Goal: Information Seeking & Learning: Compare options

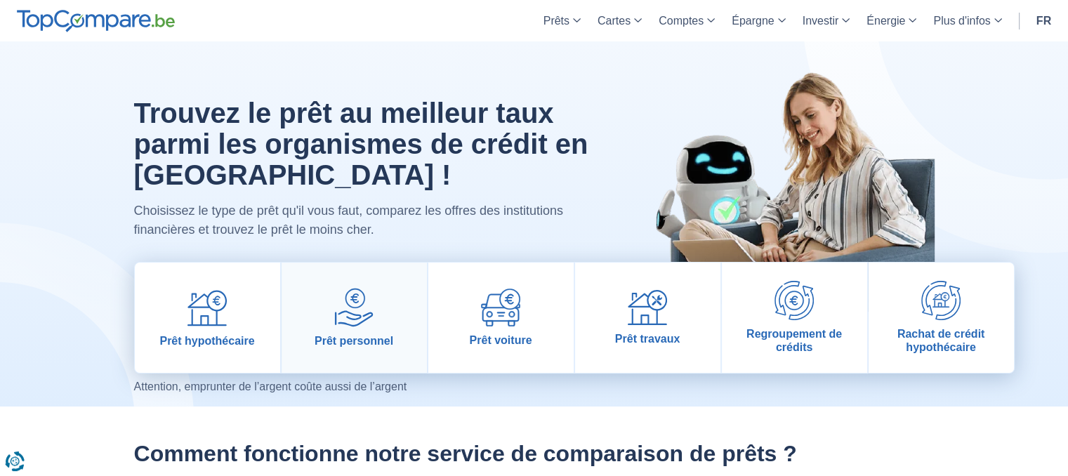
click at [360, 339] on span "Prêt personnel" at bounding box center [354, 340] width 79 height 13
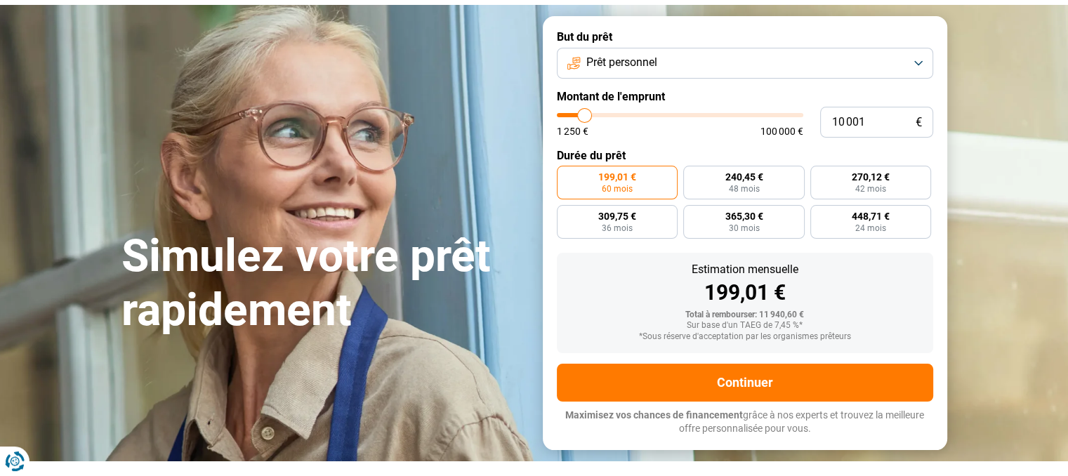
type input "13 000"
type input "13000"
type input "16 000"
type input "16000"
type input "17 500"
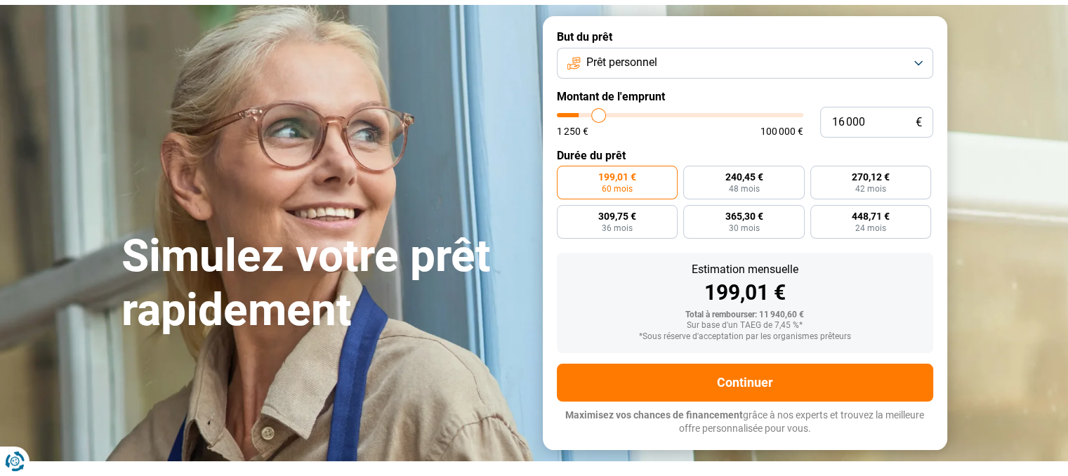
type input "17500"
type input "18 000"
type input "18000"
type input "18 250"
type input "18250"
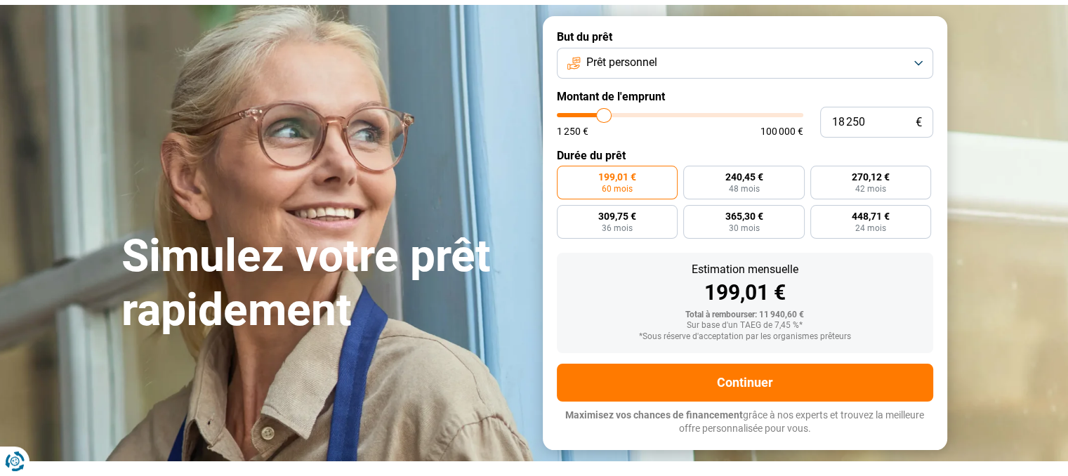
type input "18 500"
type input "18500"
type input "19 250"
type input "19250"
type input "25 000"
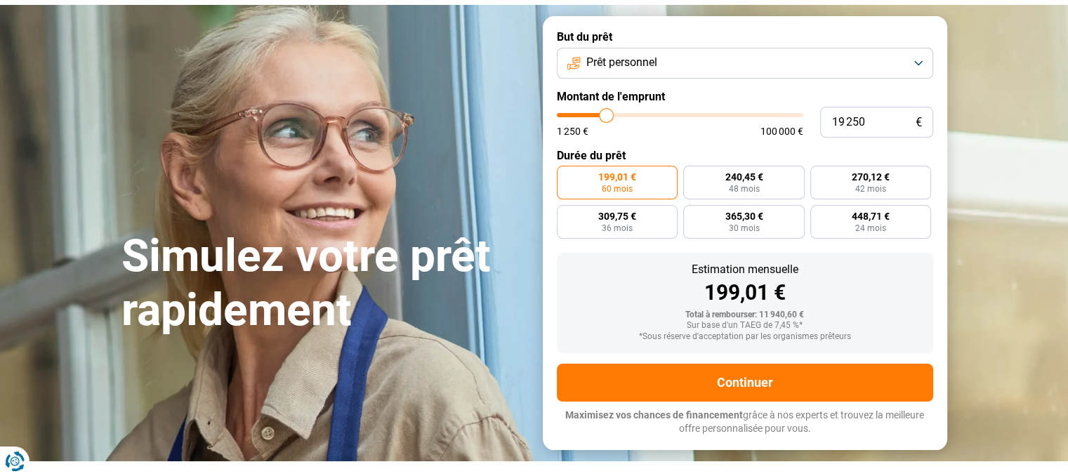
type input "25000"
type input "27 000"
type input "27000"
type input "30 750"
type input "30750"
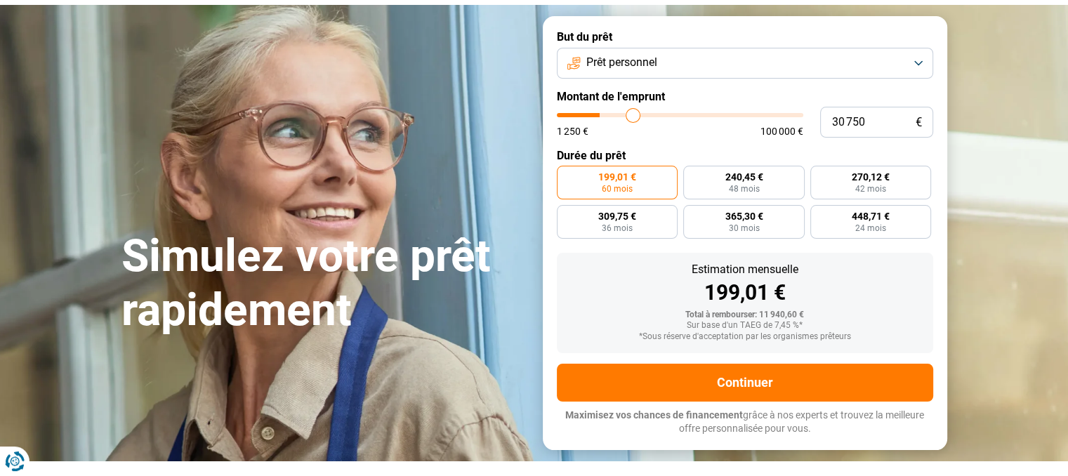
type input "31 750"
type input "31750"
type input "32 500"
type input "32500"
type input "34 500"
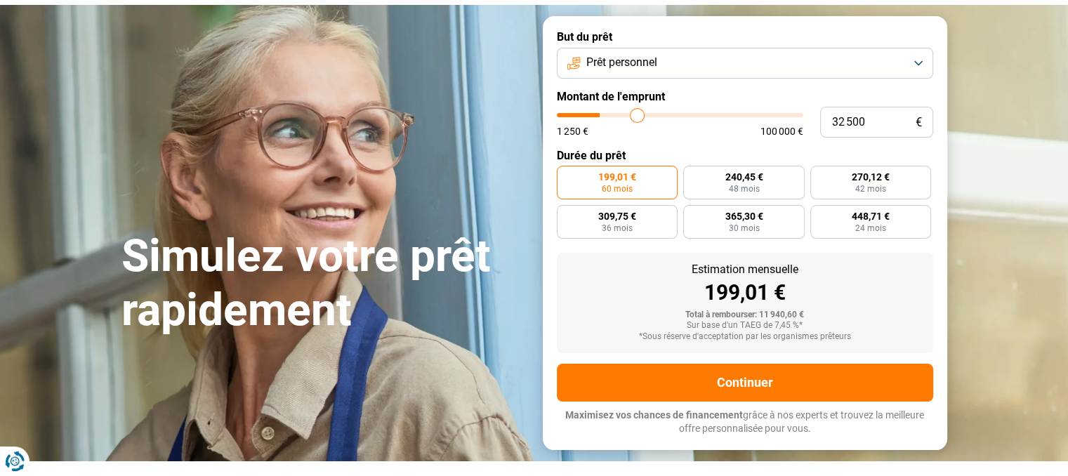
type input "34500"
type input "42 250"
type input "42250"
type input "44 500"
type input "44500"
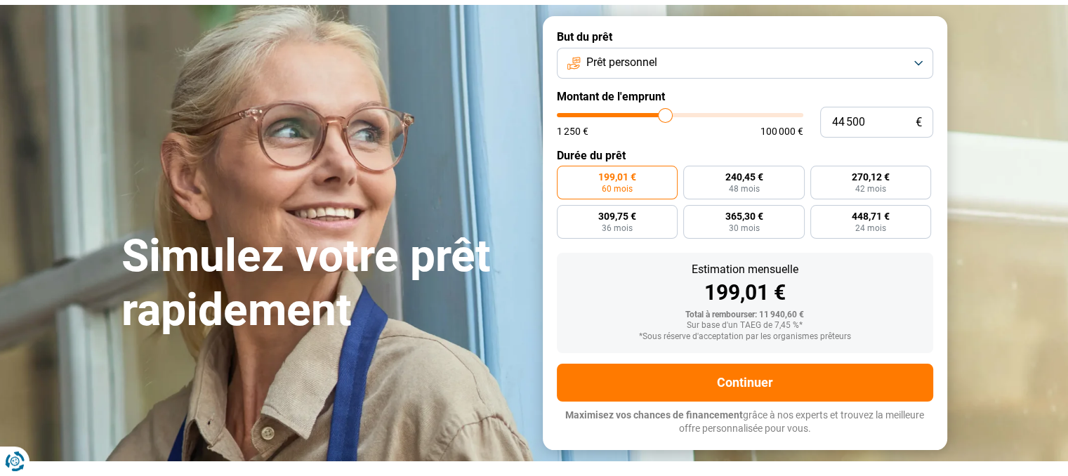
type input "44 750"
type input "44750"
type input "46 000"
type input "46000"
type input "46 250"
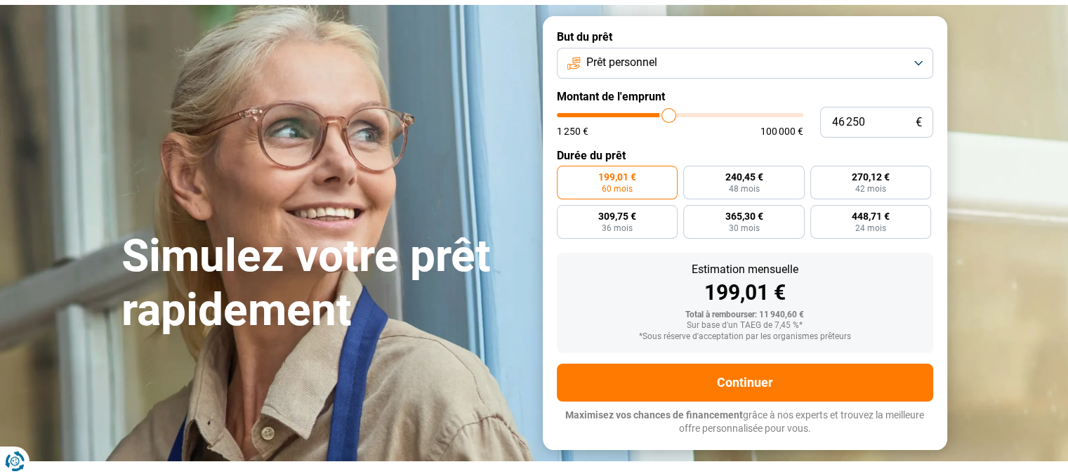
type input "46250"
type input "46 500"
type input "46500"
type input "49 500"
type input "49500"
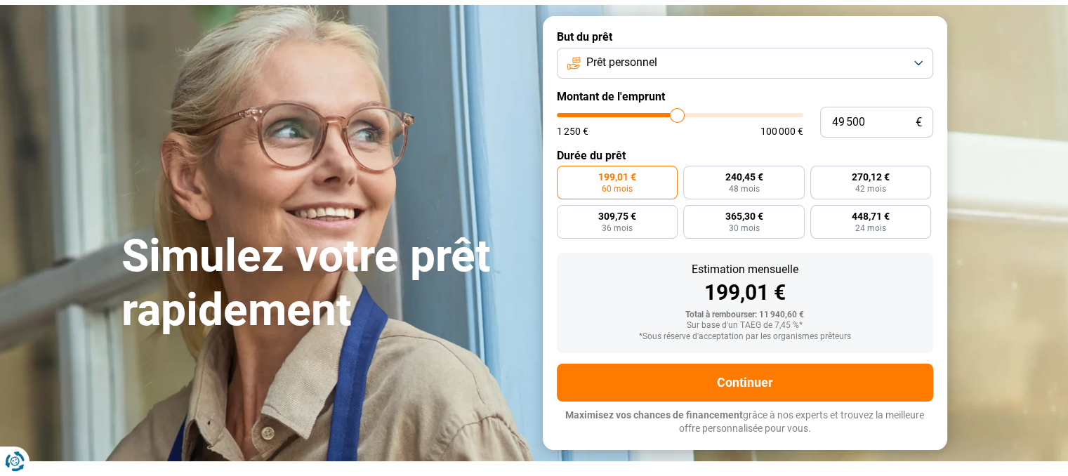
type input "51 500"
type input "51500"
type input "52 750"
type input "52750"
type input "53 250"
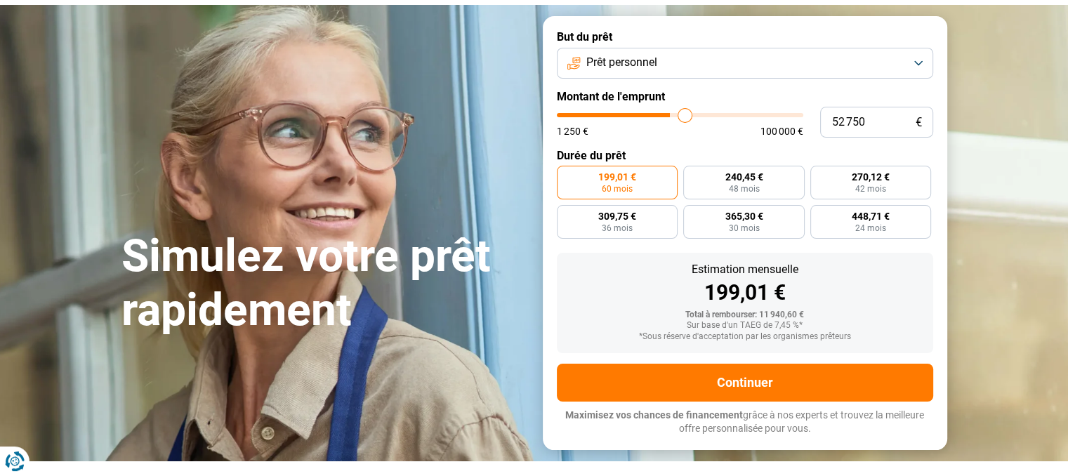
type input "53250"
type input "53 000"
type input "53000"
type input "52 500"
type input "52500"
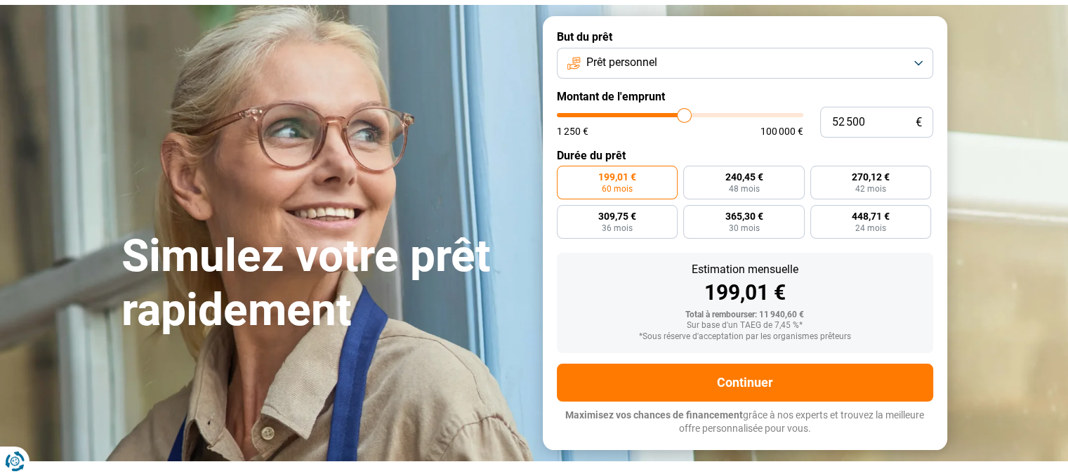
type input "52 000"
type input "52000"
type input "51 000"
type input "51000"
type input "50 750"
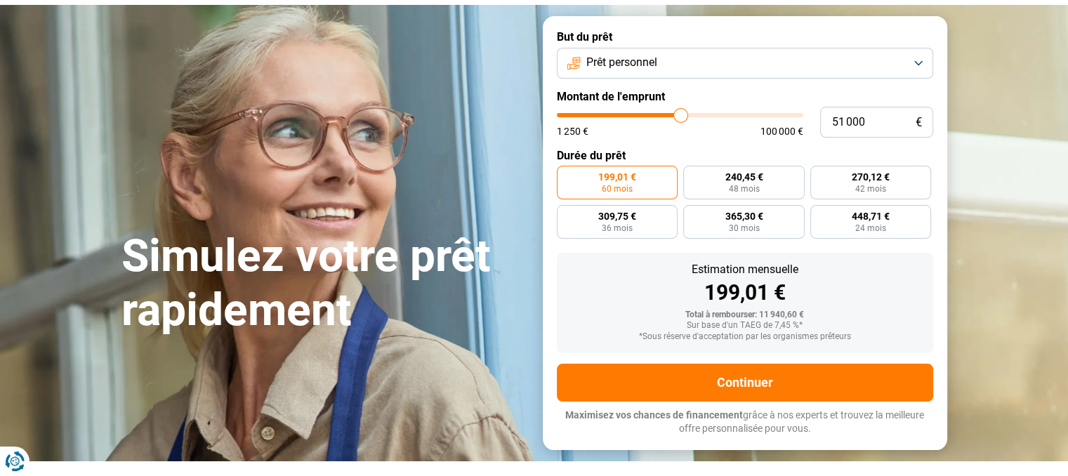
type input "50750"
type input "51 000"
type input "51000"
type input "51 500"
type input "51500"
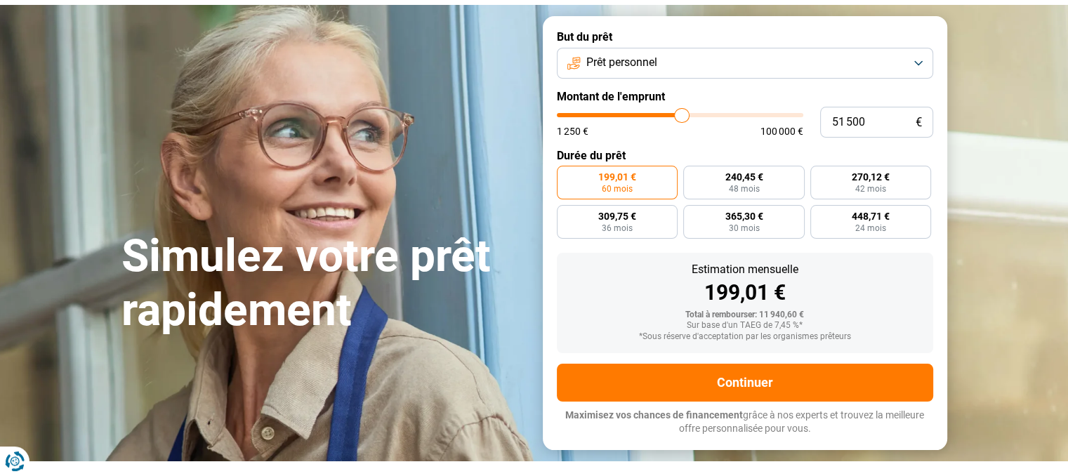
type input "52 000"
drag, startPoint x: 589, startPoint y: 116, endPoint x: 683, endPoint y: 126, distance: 94.7
type input "52000"
click at [683, 117] on input "range" at bounding box center [680, 115] width 247 height 4
radio input "false"
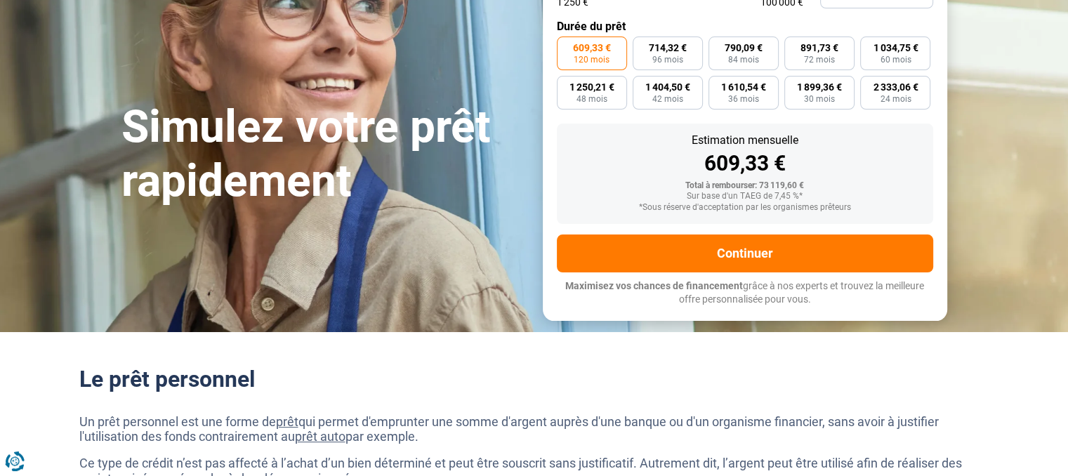
scroll to position [31, 0]
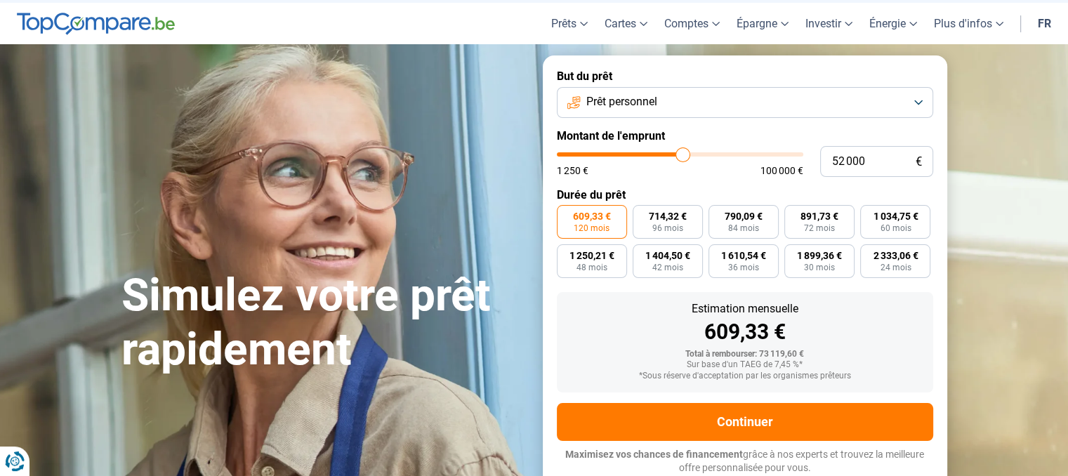
click at [601, 225] on span "120 mois" at bounding box center [592, 228] width 36 height 8
click at [566, 214] on input "609,33 € 120 mois" at bounding box center [561, 209] width 9 height 9
click at [796, 98] on button "Prêt personnel" at bounding box center [745, 102] width 376 height 31
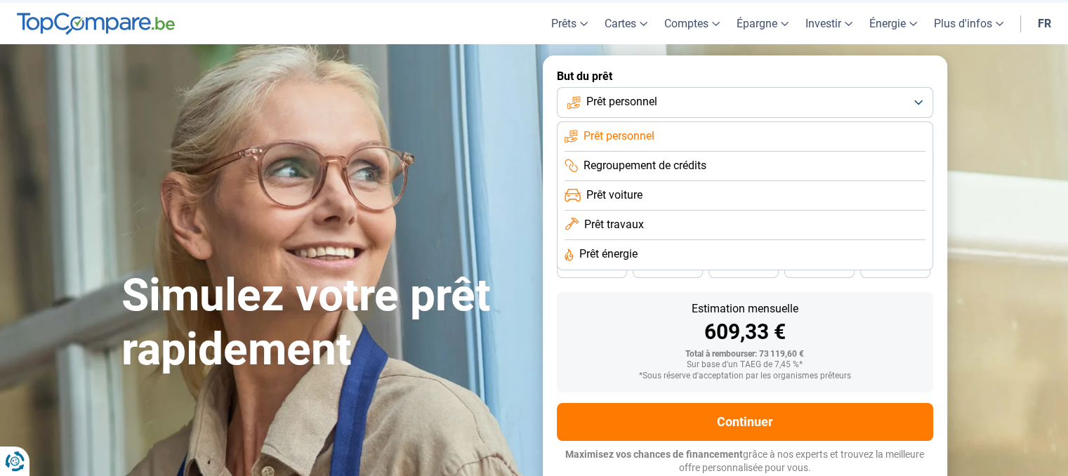
click at [702, 160] on span "Regroupement de crédits" at bounding box center [645, 165] width 123 height 15
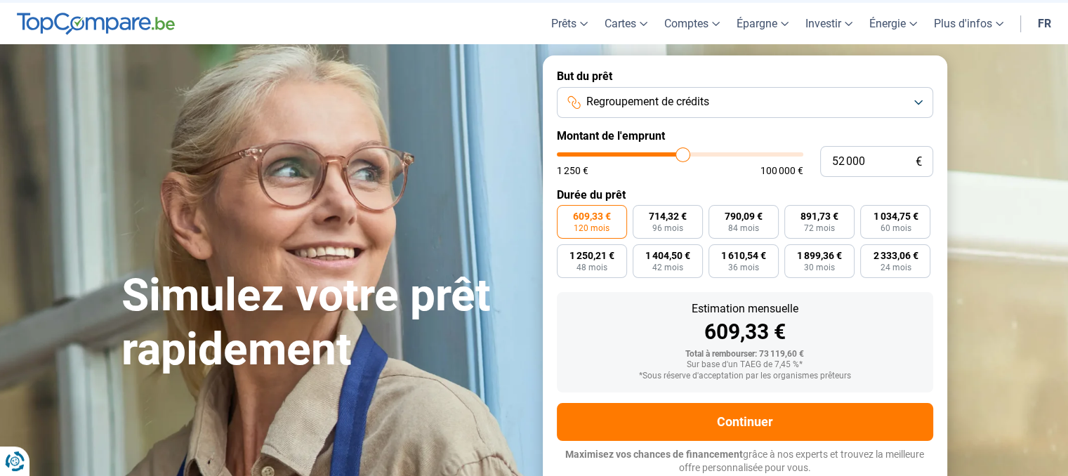
type input "53 750"
type input "53750"
type input "62 000"
type input "62000"
type input "66 500"
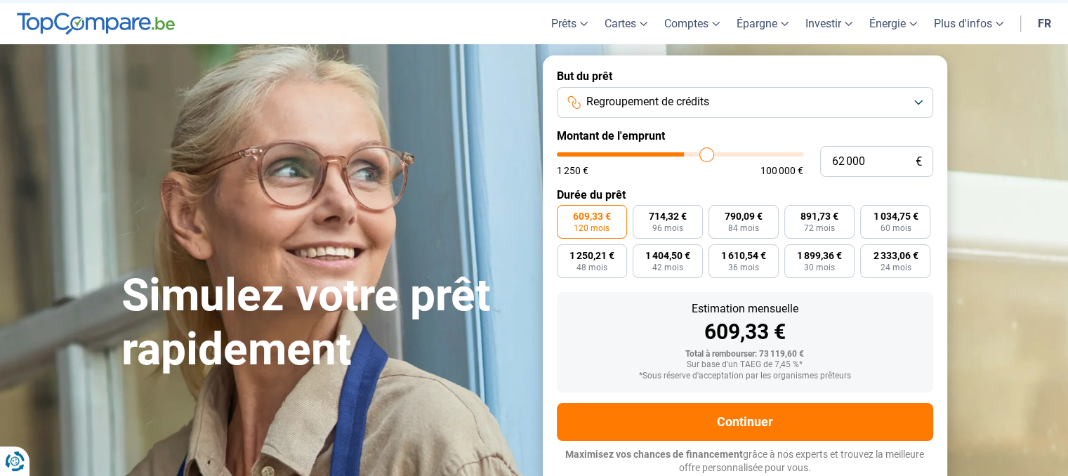
type input "66500"
type input "69 250"
type input "69250"
type input "70 250"
type input "70250"
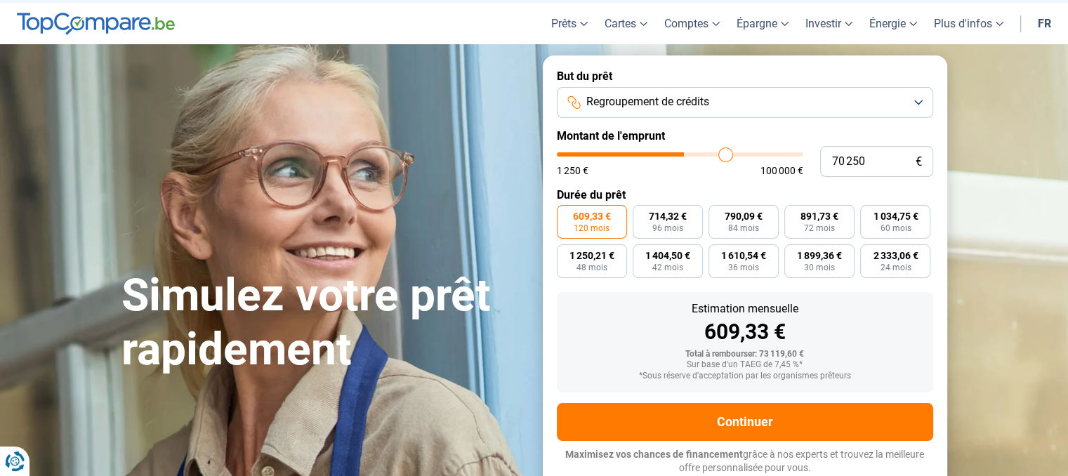
type input "70 750"
type input "70750"
type input "73 250"
type input "73250"
type input "78 000"
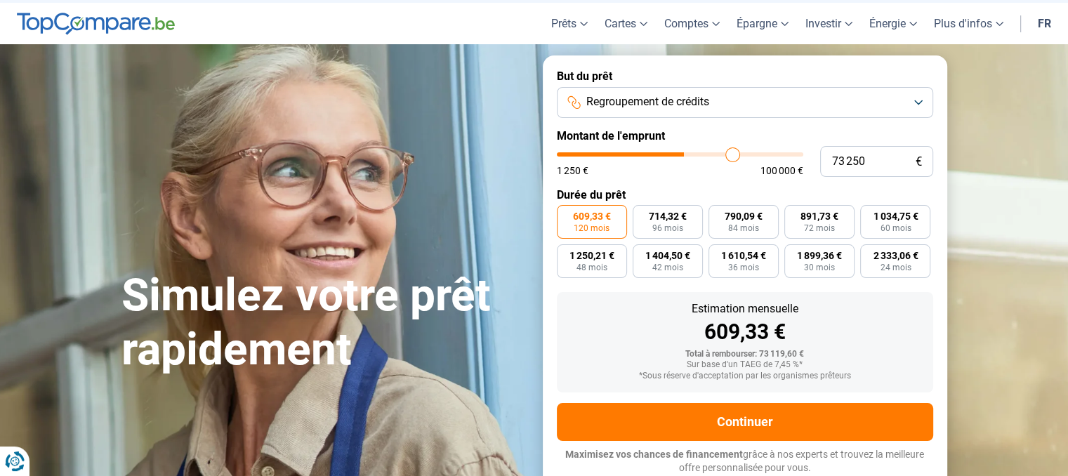
type input "78000"
type input "84 000"
type input "84000"
type input "90 250"
type input "90250"
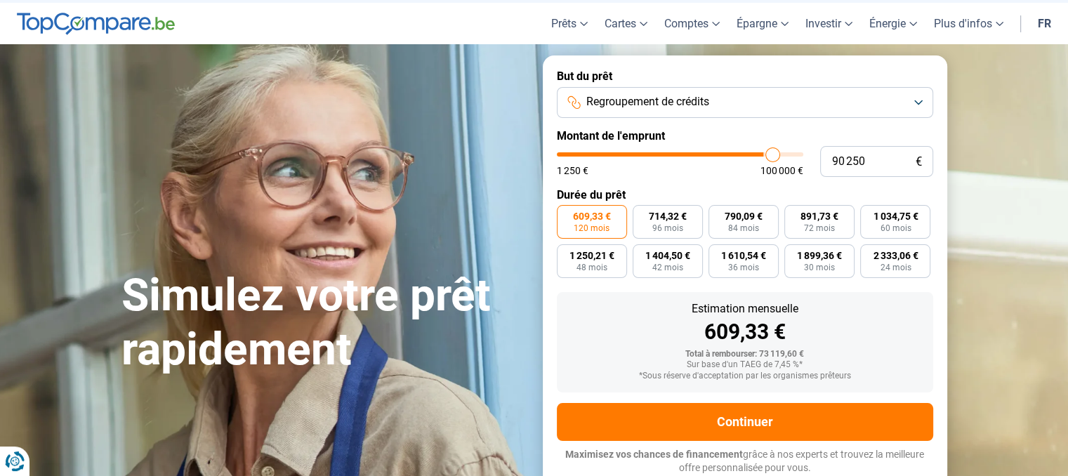
type input "91 250"
type input "91250"
type input "91 500"
type input "91500"
type input "93 500"
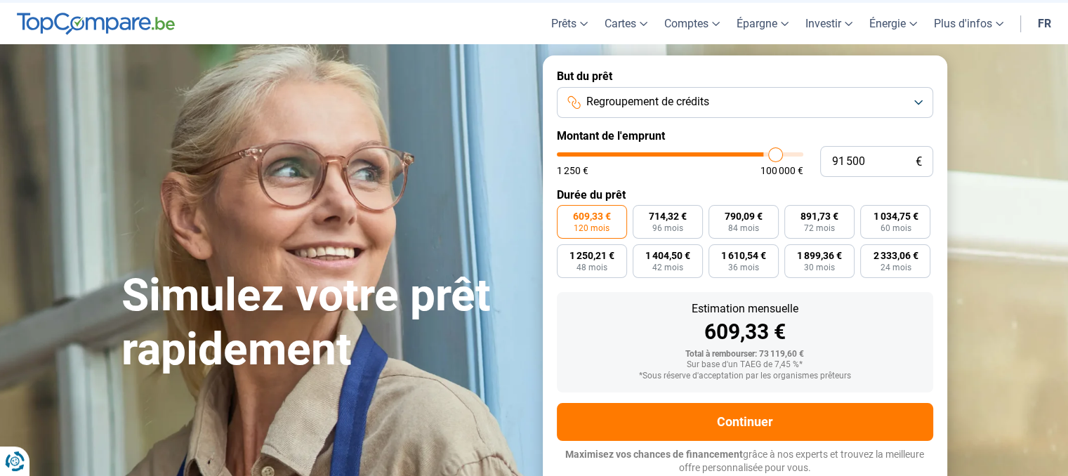
type input "93500"
type input "97 250"
type input "97250"
type input "100 000"
type input "100000"
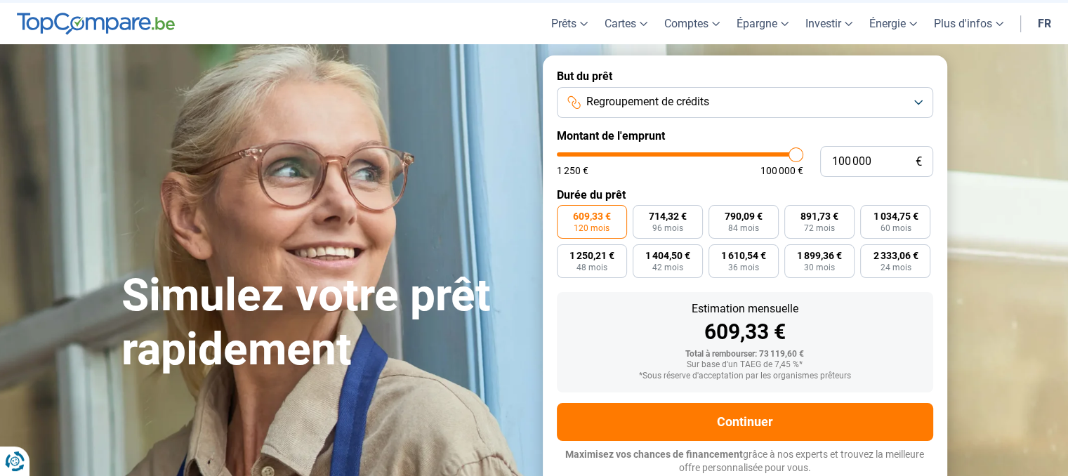
type input "96 250"
type input "96250"
type input "90 250"
type input "90250"
type input "87 000"
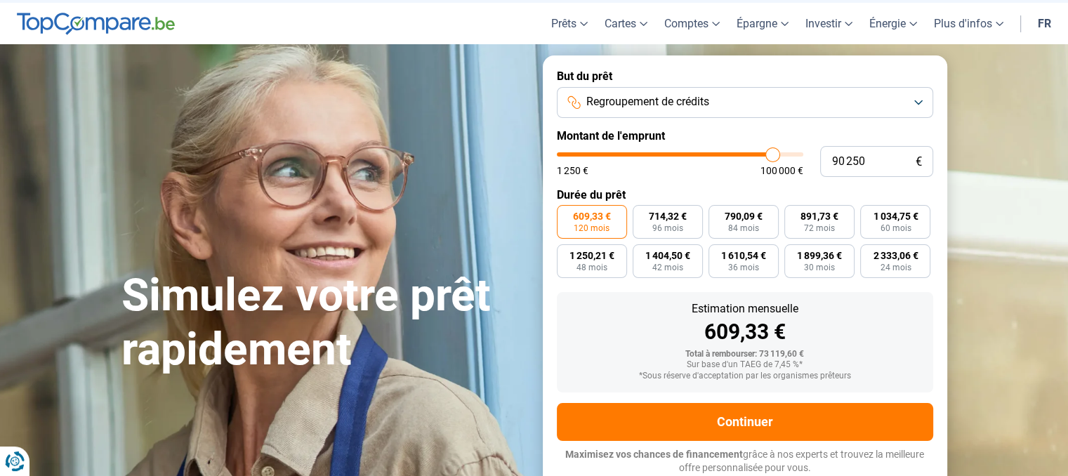
type input "87000"
type input "86 000"
type input "86000"
type input "85 750"
type input "85750"
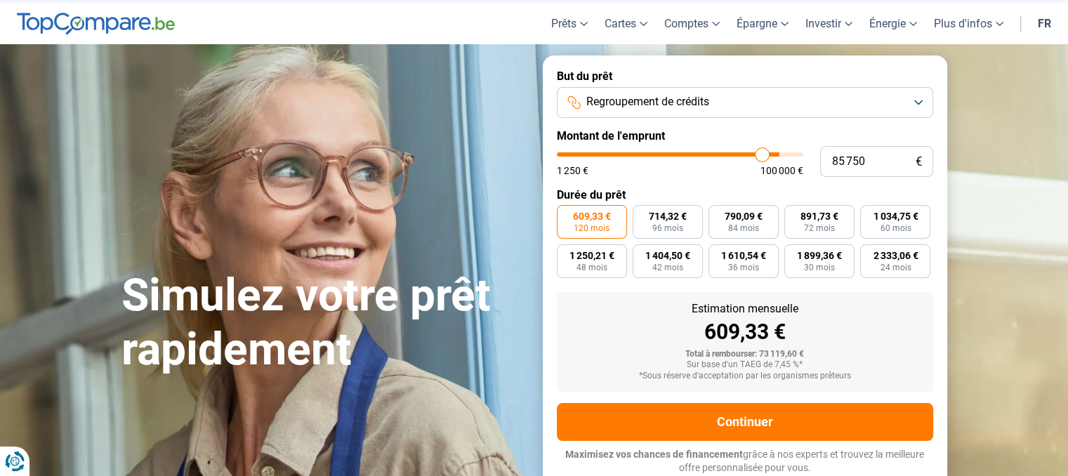
type input "85 500"
type input "85500"
type input "85 250"
type input "85250"
type input "85 000"
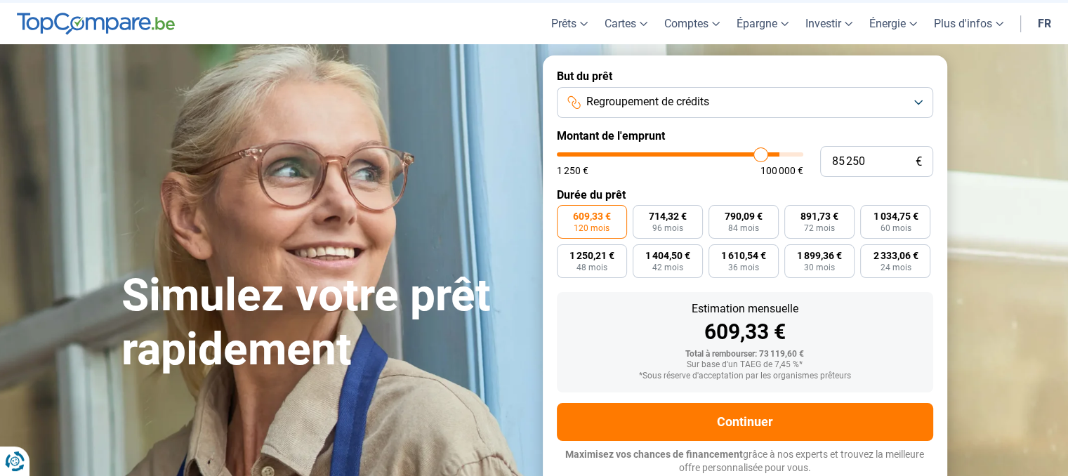
type input "85000"
type input "84 750"
type input "84750"
type input "84 250"
type input "84250"
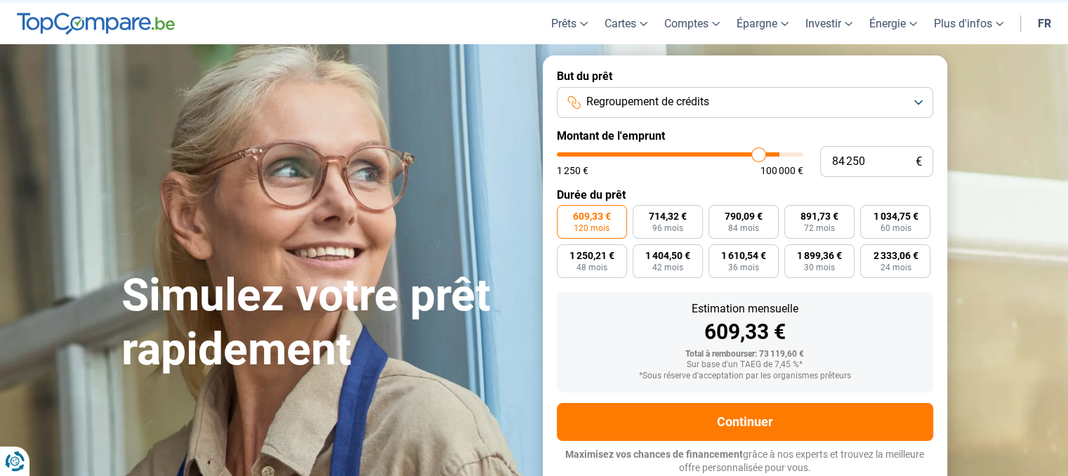
type input "83 500"
type input "83500"
type input "79 750"
type input "79750"
type input "77 750"
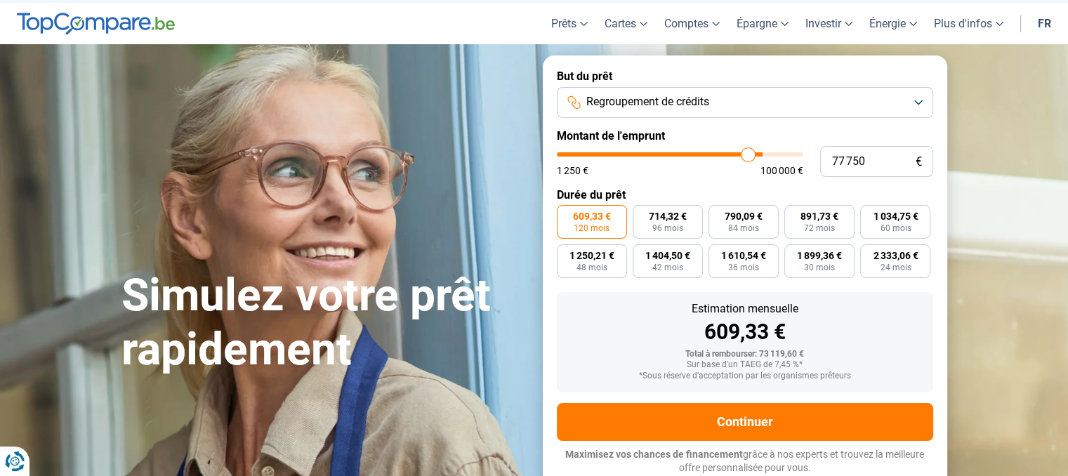
type input "77750"
type input "77 000"
type input "77000"
type input "76 500"
type input "76500"
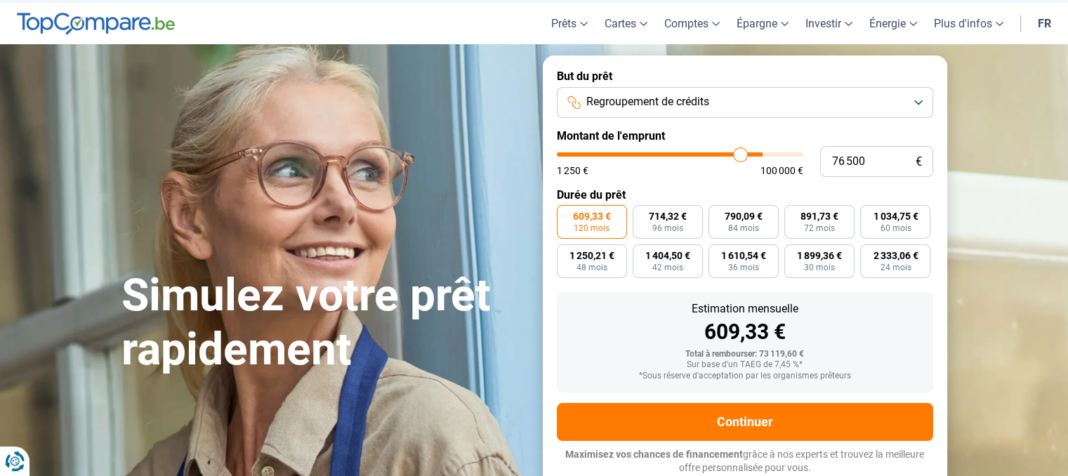
type input "76 250"
type input "76250"
type input "76 000"
type input "76000"
type input "75 750"
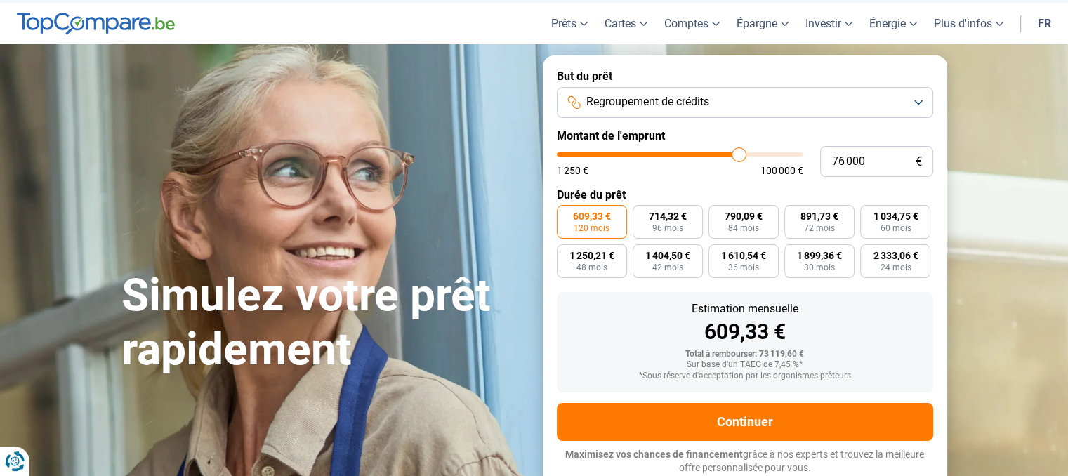
type input "75750"
type input "75 500"
type input "75500"
type input "75 250"
type input "75250"
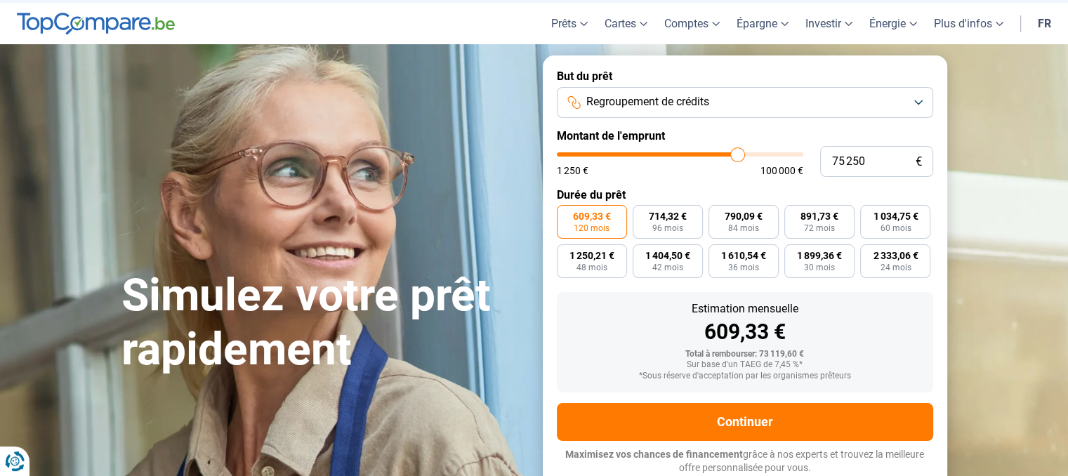
type input "75 750"
type input "75750"
type input "76 000"
type input "76000"
type input "76 250"
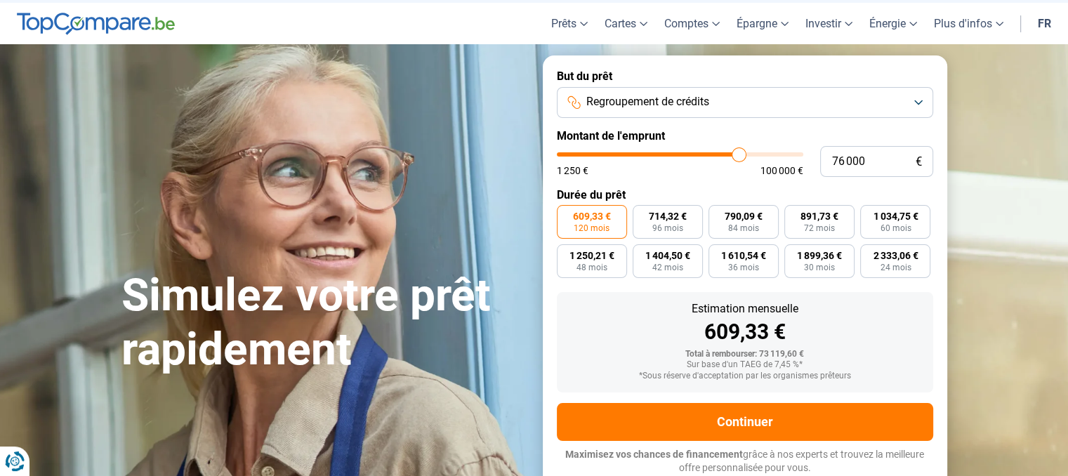
type input "76250"
type input "76 500"
type input "76500"
type input "76 750"
type input "76750"
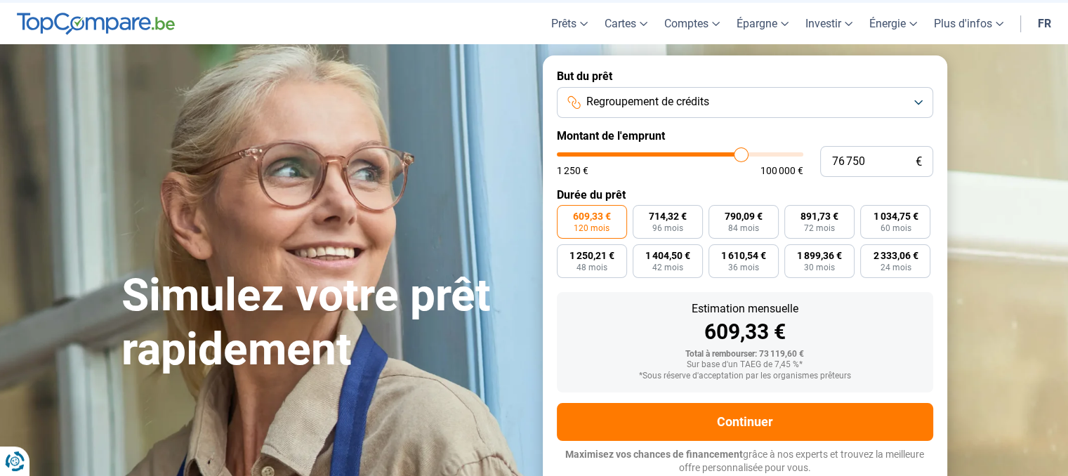
type input "76 500"
type input "76500"
type input "76 000"
type input "76000"
type input "75 750"
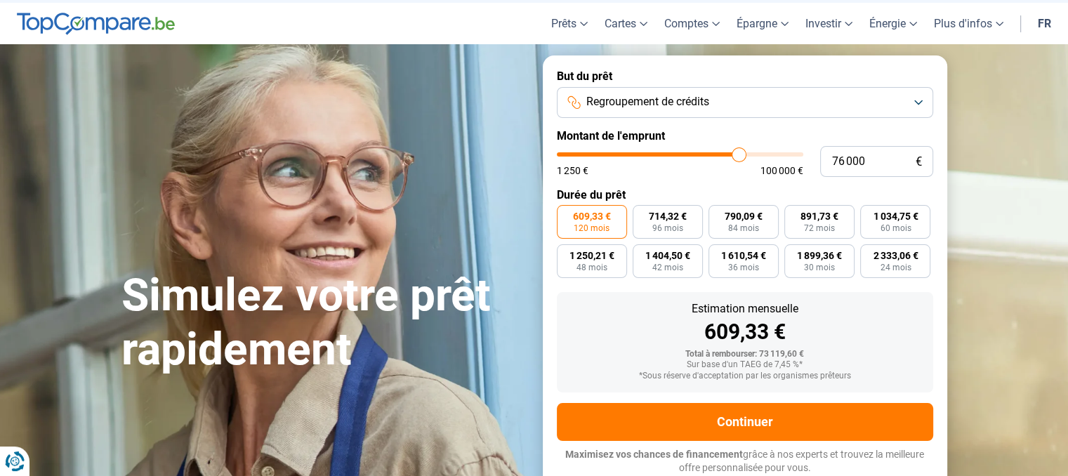
type input "75750"
type input "75 000"
type input "75000"
type input "74 500"
type input "74500"
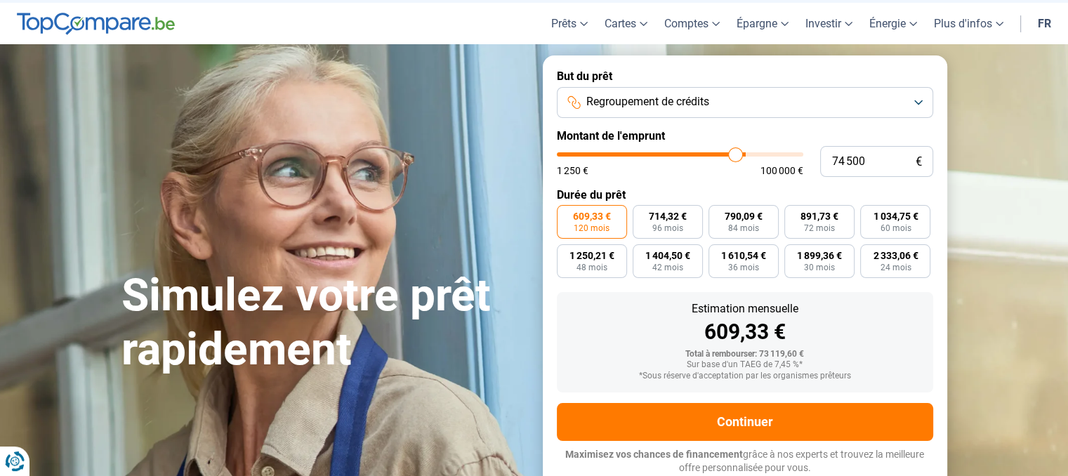
type input "73 750"
type input "73750"
type input "73 000"
type input "73000"
type input "72 250"
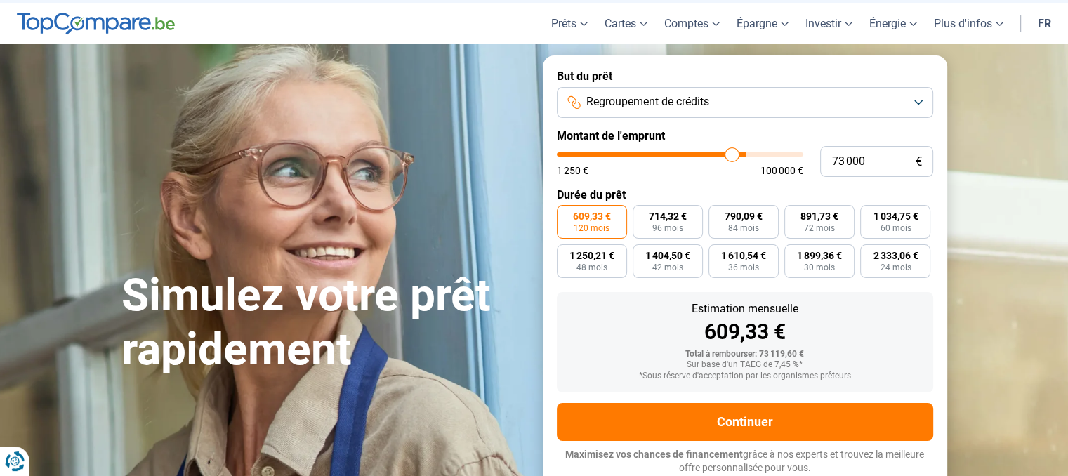
type input "72250"
type input "72 000"
type input "72000"
type input "71 000"
type input "71000"
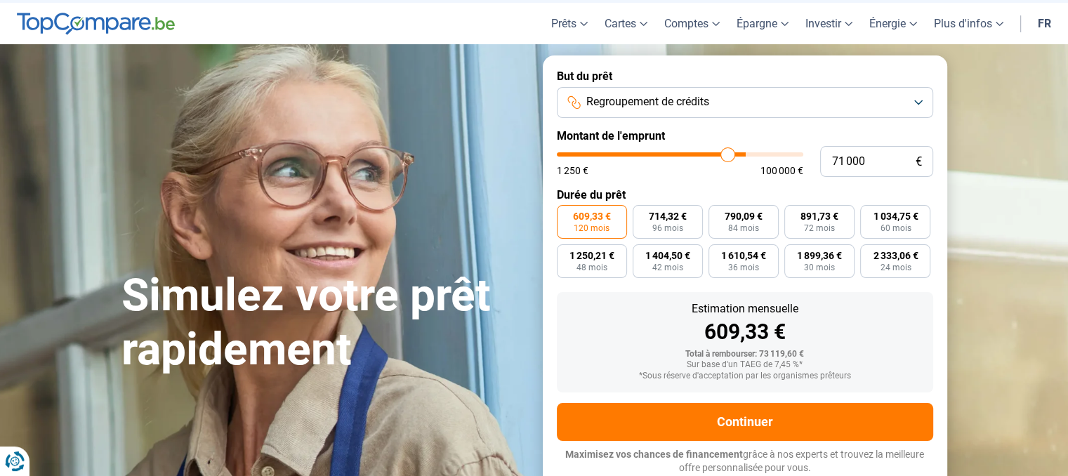
type input "70 500"
type input "70500"
type input "70 000"
type input "70000"
type input "69 750"
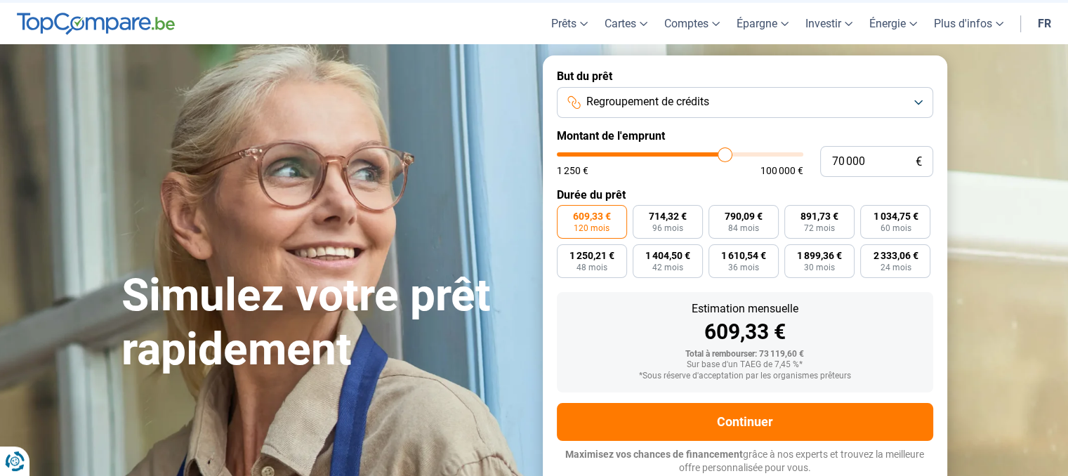
type input "69750"
type input "69 500"
type input "69500"
type input "69 250"
type input "69250"
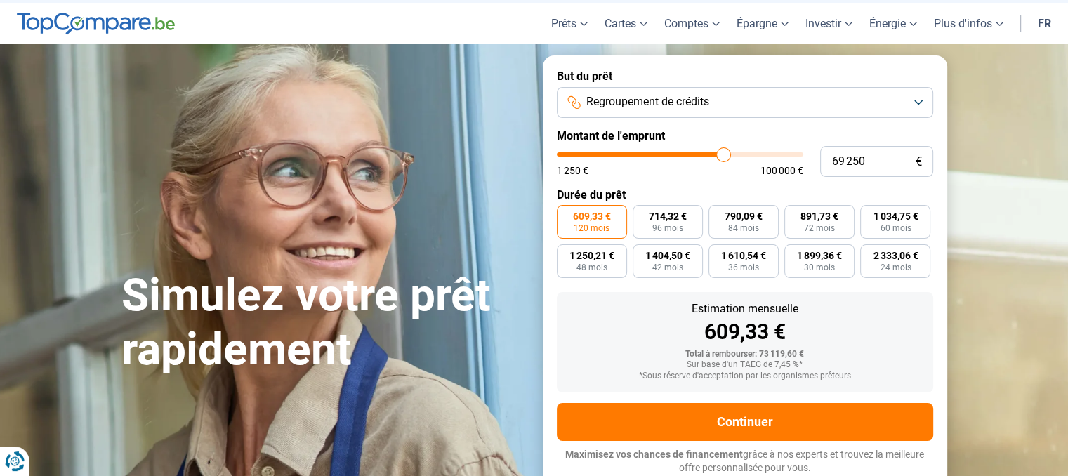
type input "68 250"
type input "68250"
type input "67 500"
type input "67500"
type input "67 250"
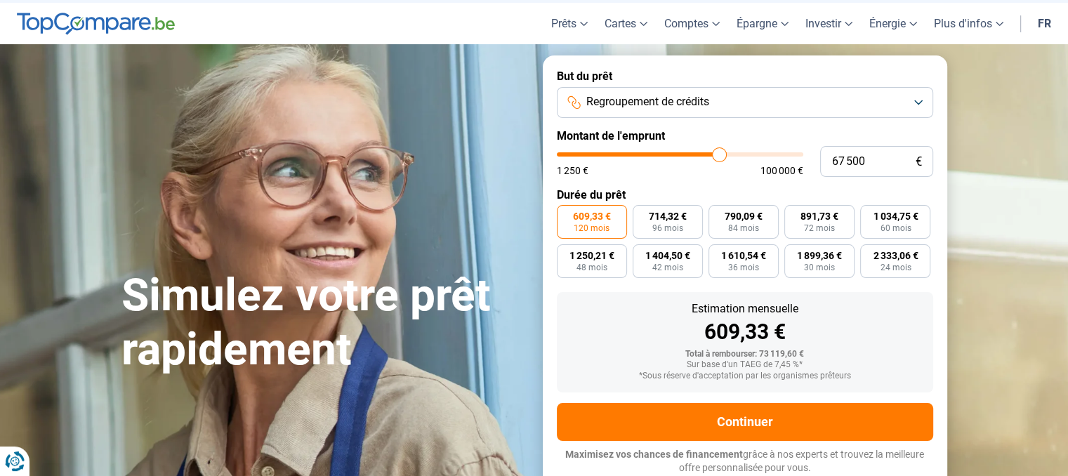
type input "67250"
type input "66 750"
type input "66750"
type input "67 250"
type input "67250"
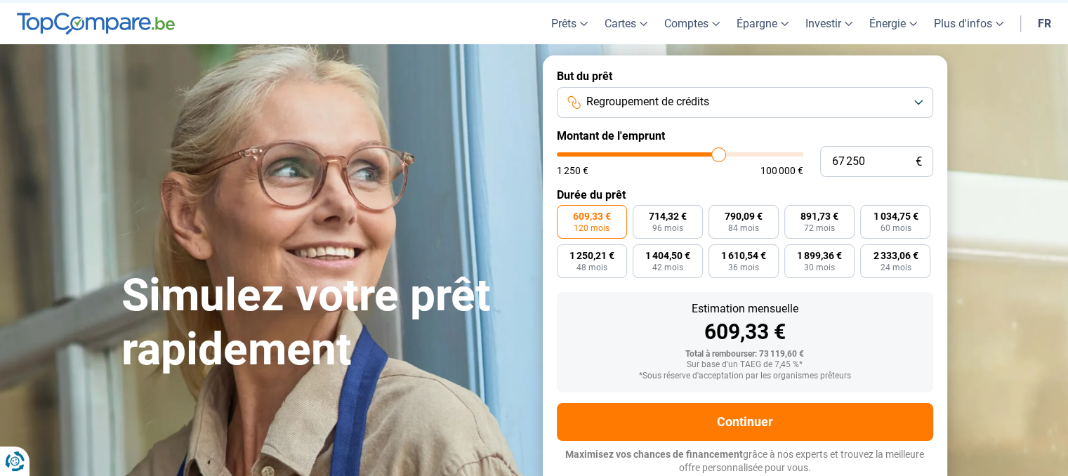
type input "67 750"
type input "67750"
type input "68 000"
type input "68000"
type input "68 250"
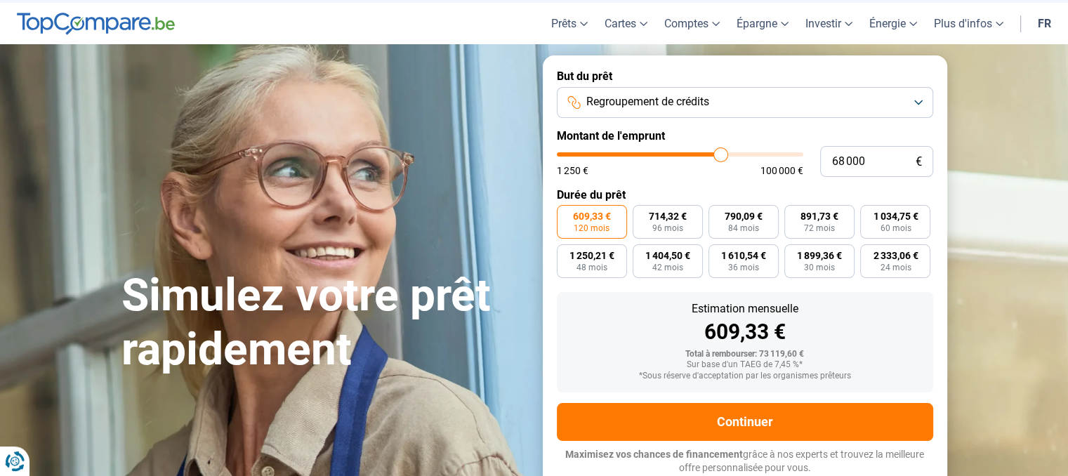
type input "68250"
type input "68 500"
type input "68500"
type input "68 750"
type input "68750"
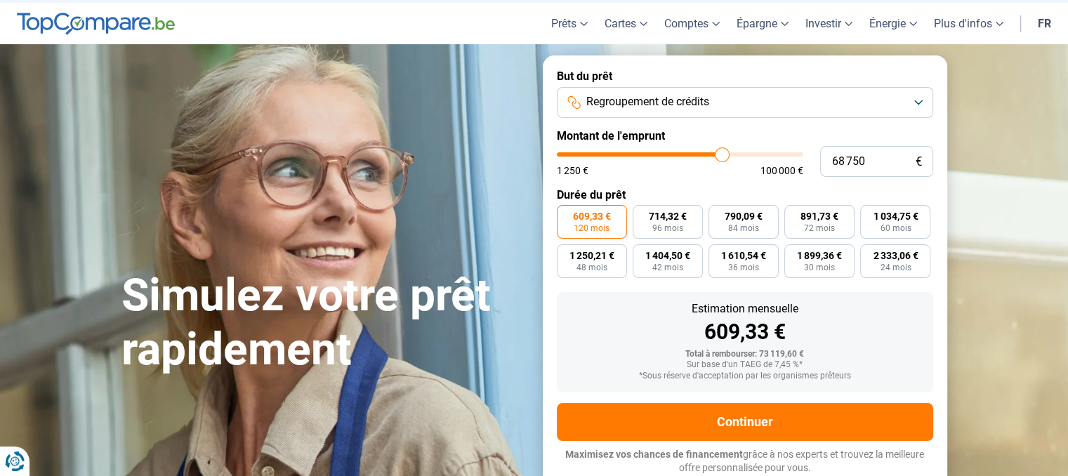
type input "69 000"
type input "69000"
type input "69 250"
type input "69250"
type input "69 500"
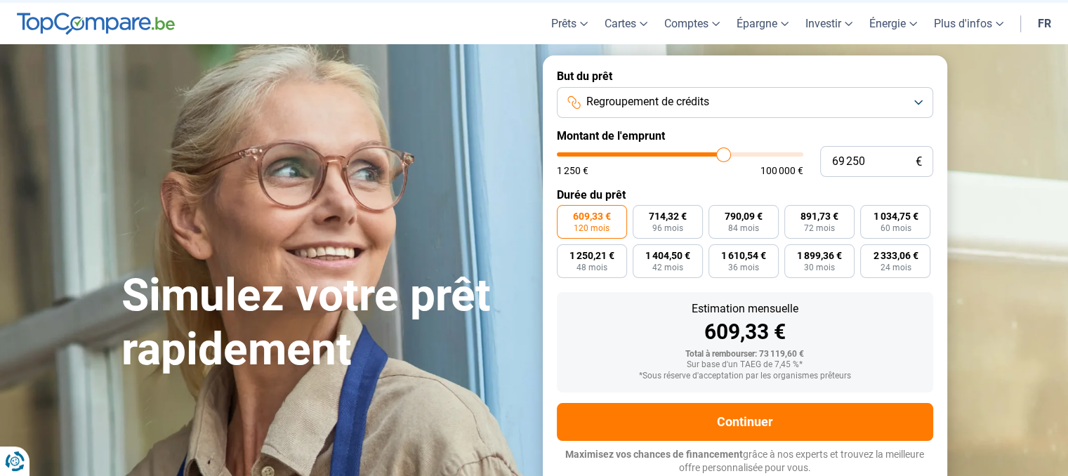
type input "69500"
type input "69 750"
drag, startPoint x: 681, startPoint y: 155, endPoint x: 758, endPoint y: 162, distance: 77.6
click at [758, 157] on input "range" at bounding box center [680, 154] width 247 height 4
click at [846, 165] on input "84 000" at bounding box center [876, 161] width 113 height 31
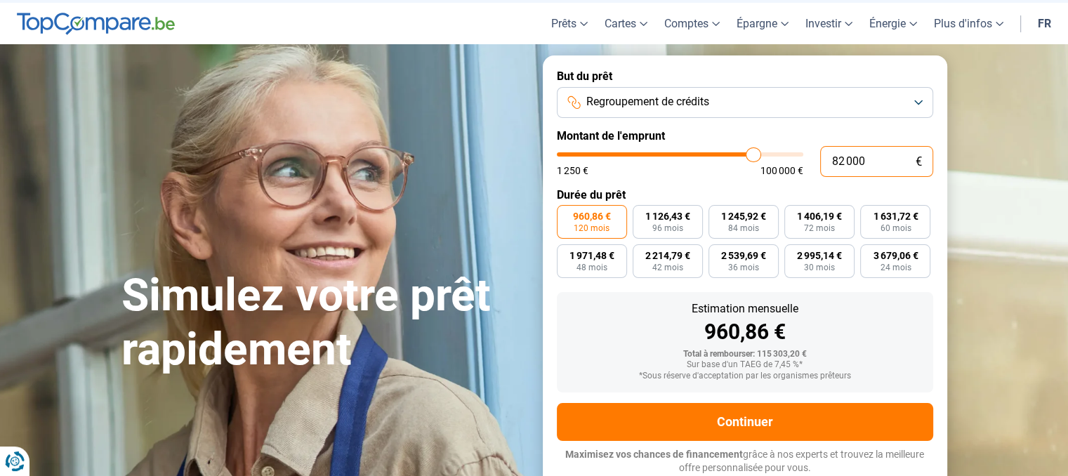
click at [843, 159] on input "82 000" at bounding box center [876, 161] width 113 height 31
